Goal: Navigation & Orientation: Find specific page/section

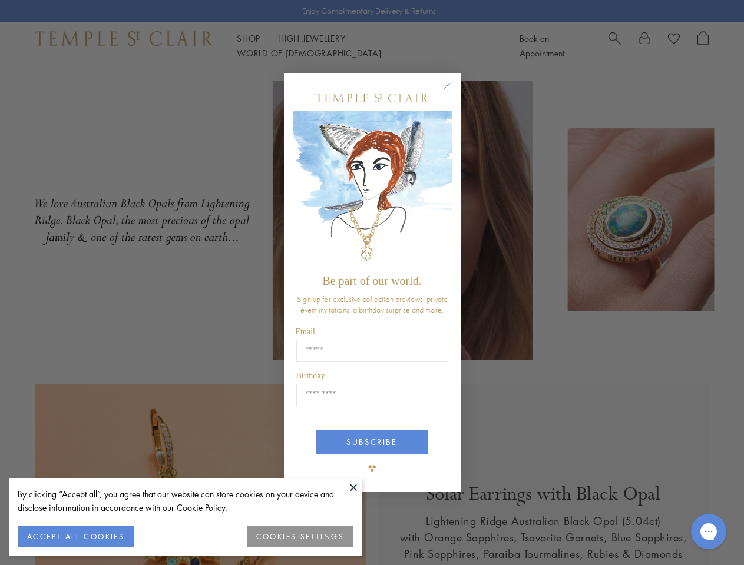
click at [371, 283] on span "Be part of our world." at bounding box center [371, 280] width 99 height 13
click at [353, 487] on button at bounding box center [353, 488] width 18 height 18
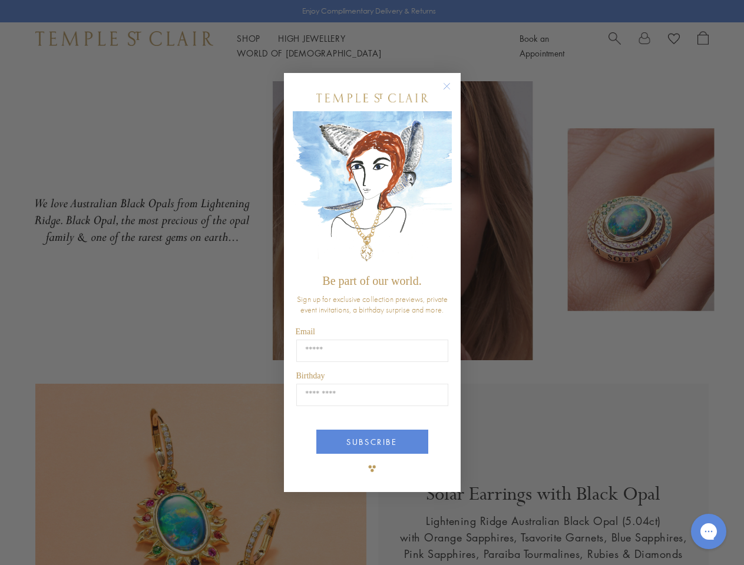
click at [75, 537] on div "Close dialog Be part of our world. Sign up for exclusive collection previews, p…" at bounding box center [372, 282] width 744 height 565
click at [300, 537] on div "Close dialog Be part of our world. Sign up for exclusive collection previews, p…" at bounding box center [372, 282] width 744 height 565
click at [452, 91] on icon "Close dialog" at bounding box center [446, 86] width 15 height 15
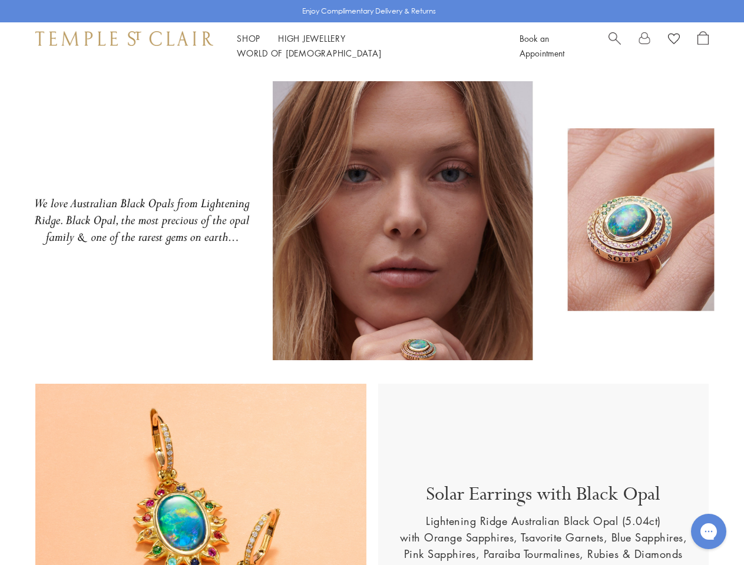
click at [372, 474] on button "SUBSCRIBE" at bounding box center [372, 486] width 112 height 24
click at [708, 532] on icon "Open gorgias live chat" at bounding box center [707, 531] width 11 height 11
